Goal: Information Seeking & Learning: Learn about a topic

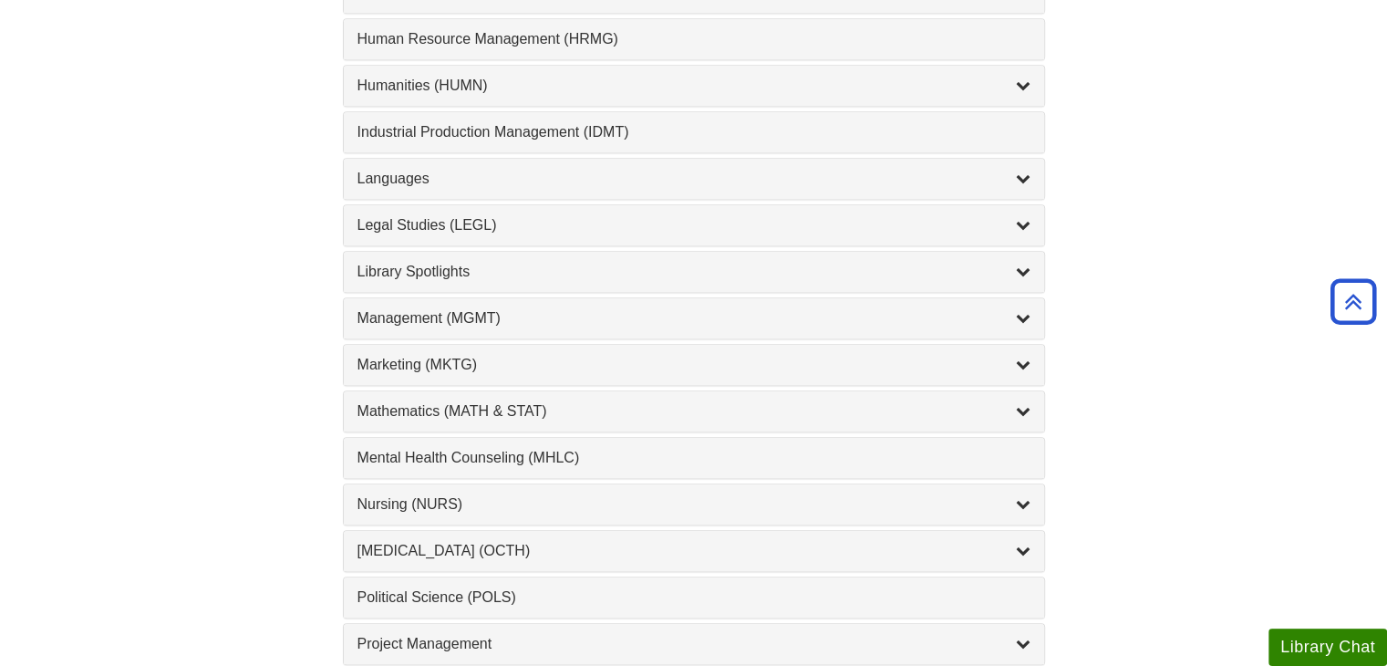
scroll to position [1368, 0]
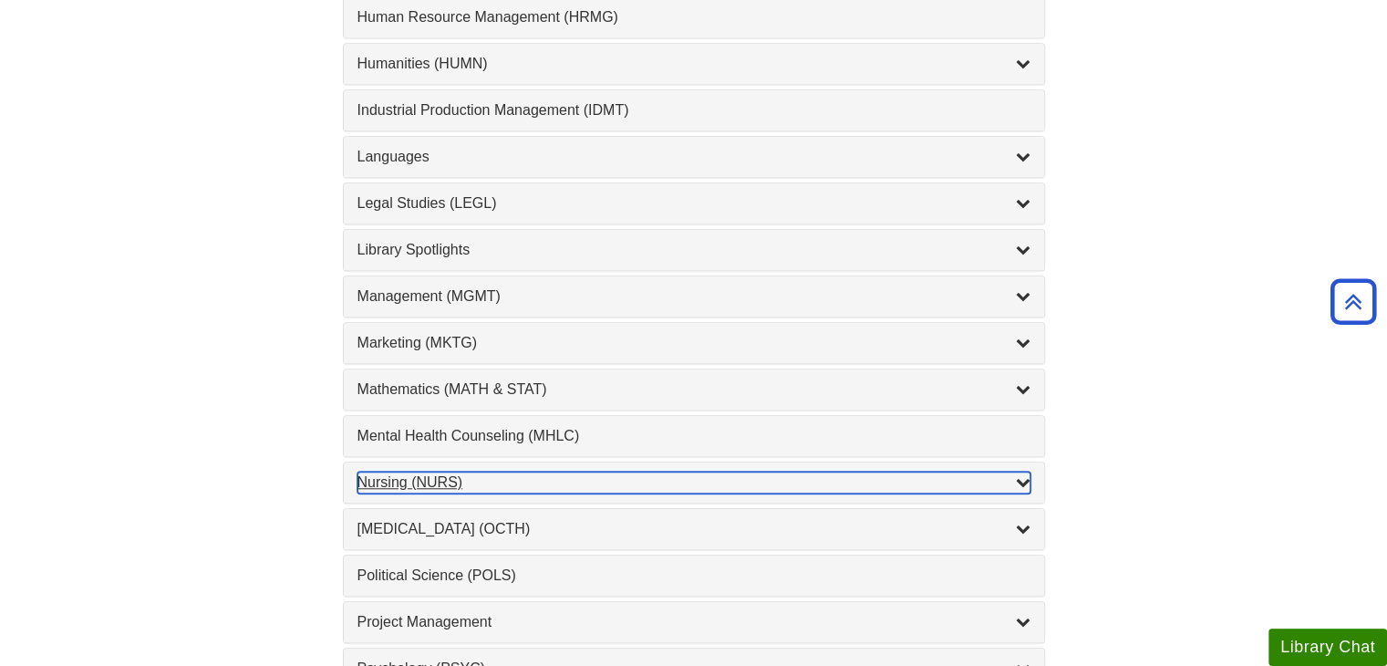
click at [361, 471] on div "Nursing (NURS) , 14 guides" at bounding box center [693, 482] width 673 height 22
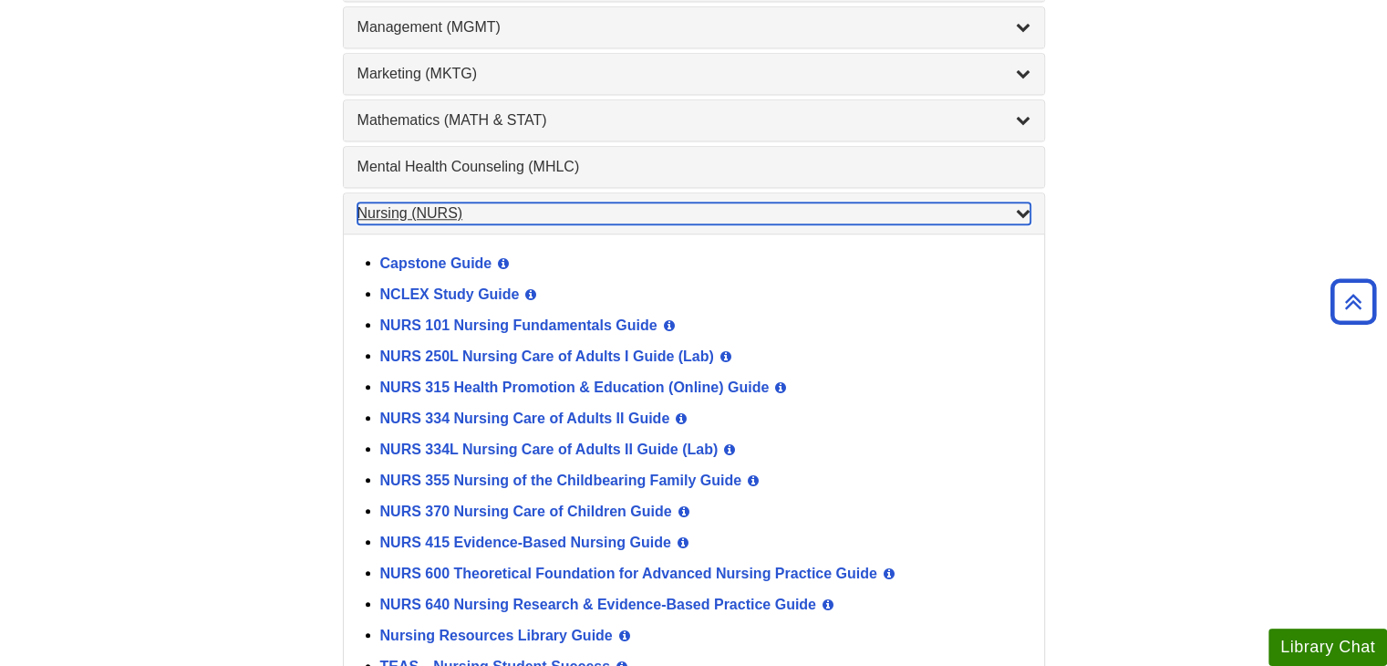
scroll to position [1641, 0]
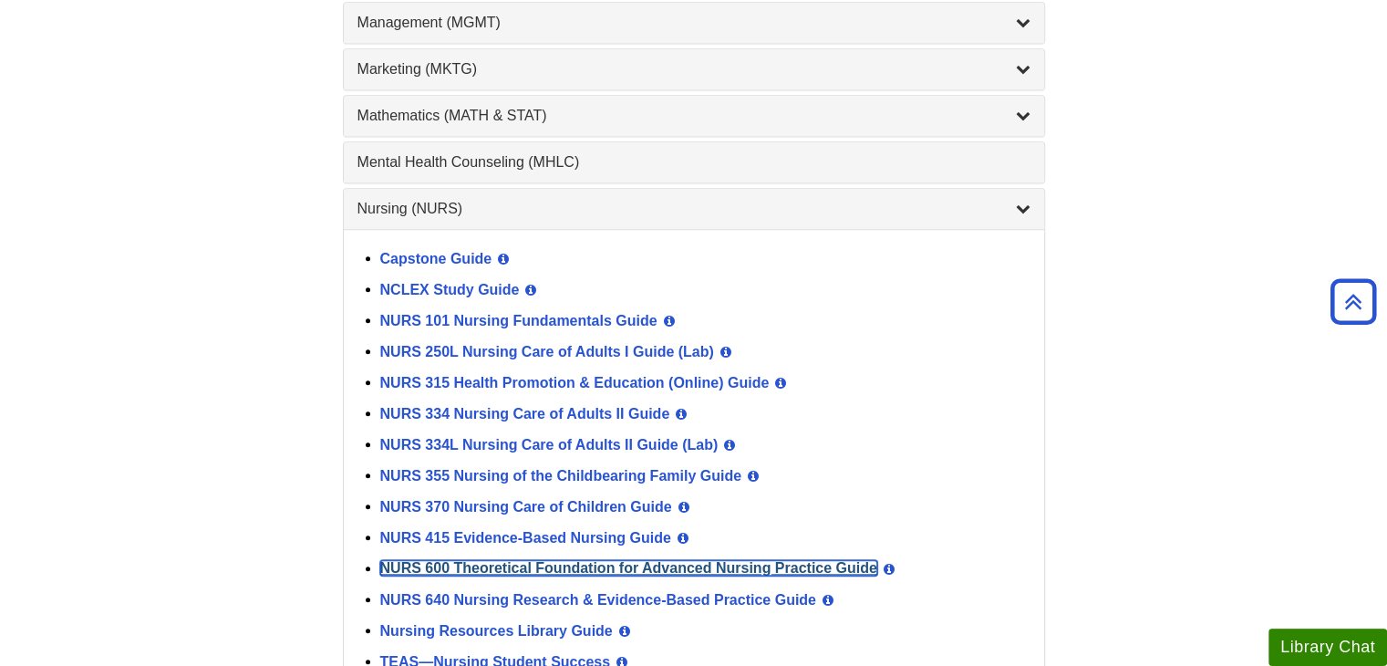
click at [573, 560] on link "NURS 600 Theoretical Foundation for Advanced Nursing Practice Guide" at bounding box center [628, 567] width 497 height 15
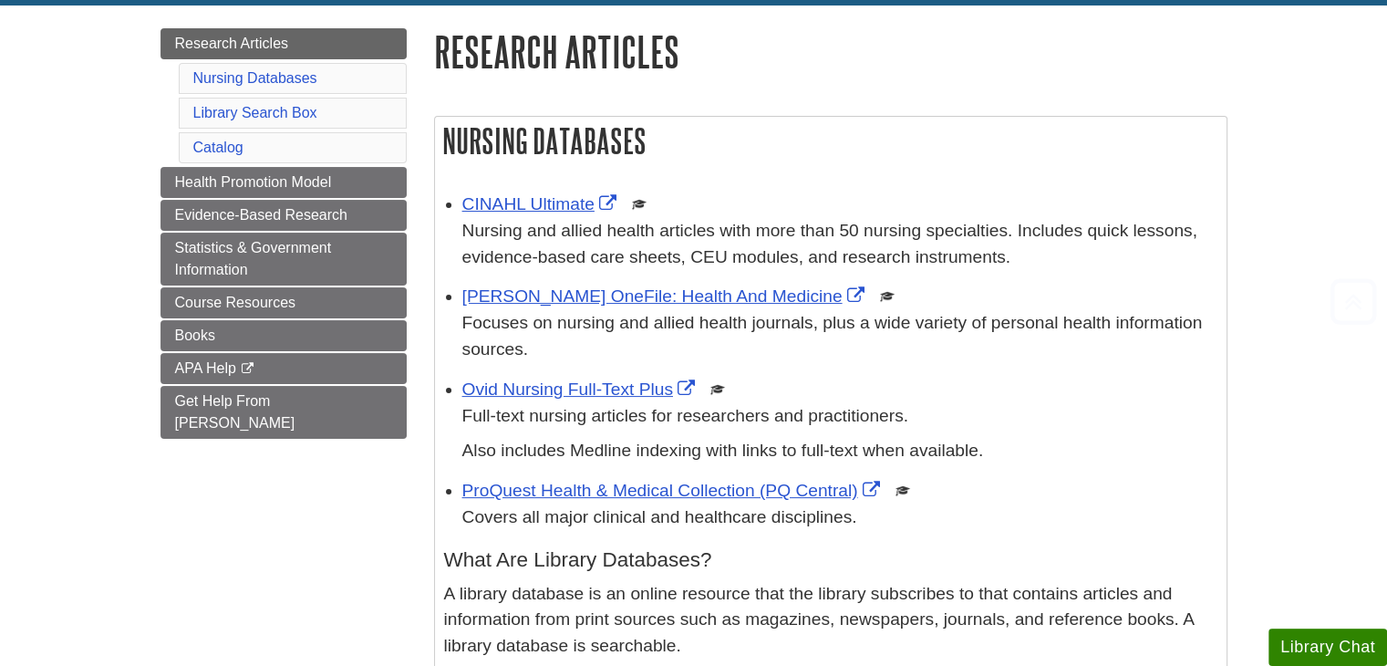
scroll to position [274, 0]
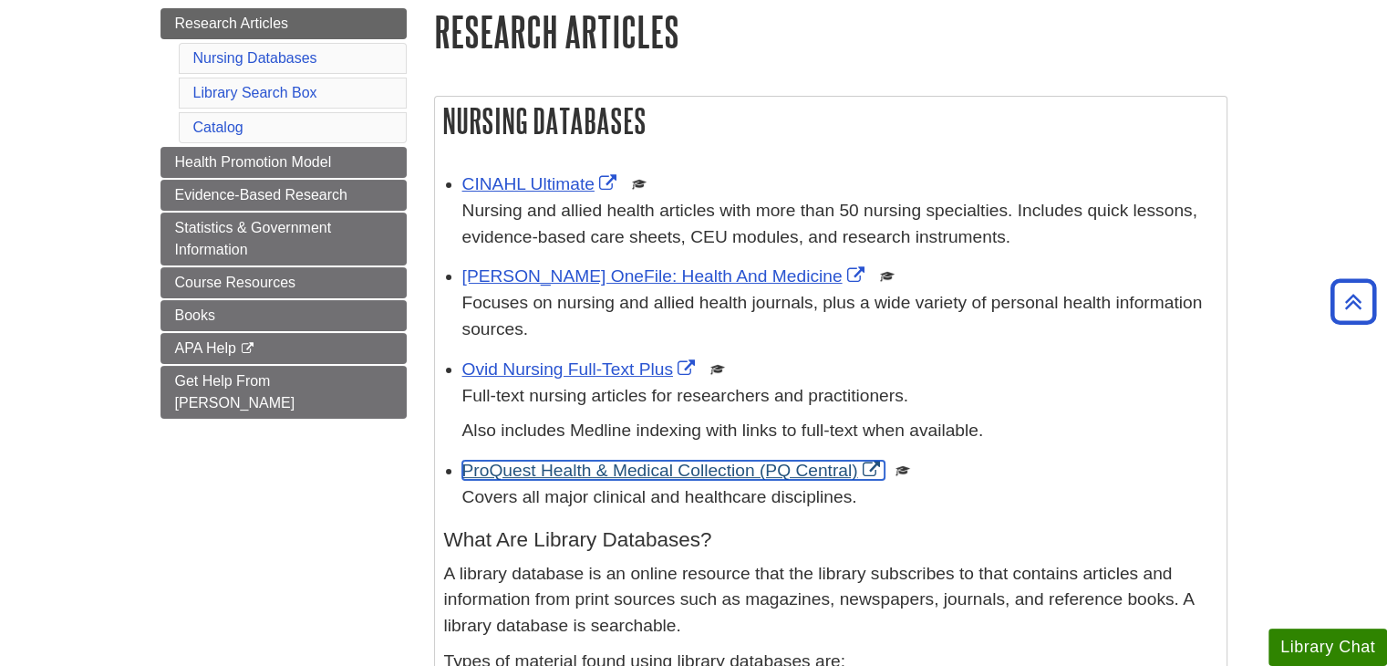
click at [718, 473] on link "ProQuest Health & Medical Collection (PQ Central)" at bounding box center [673, 469] width 422 height 19
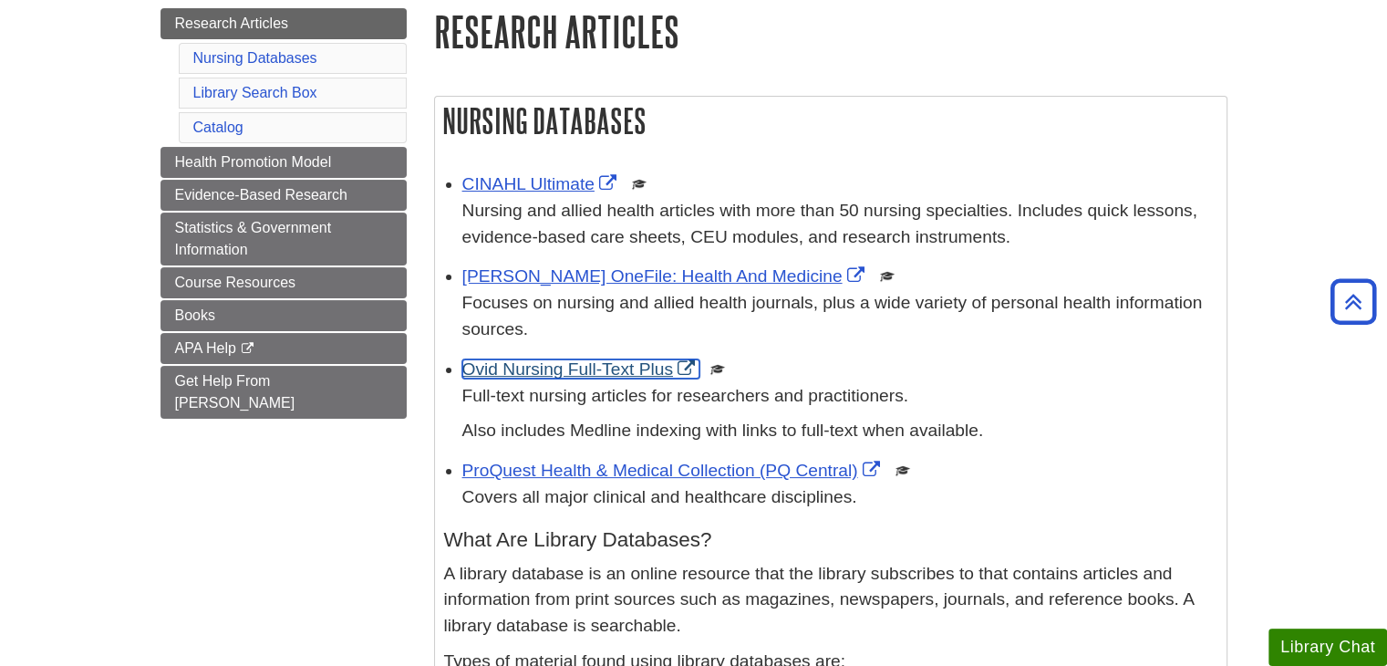
click at [547, 366] on link "Ovid Nursing Full-Text Plus" at bounding box center [580, 368] width 237 height 19
